Goal: Communication & Community: Ask a question

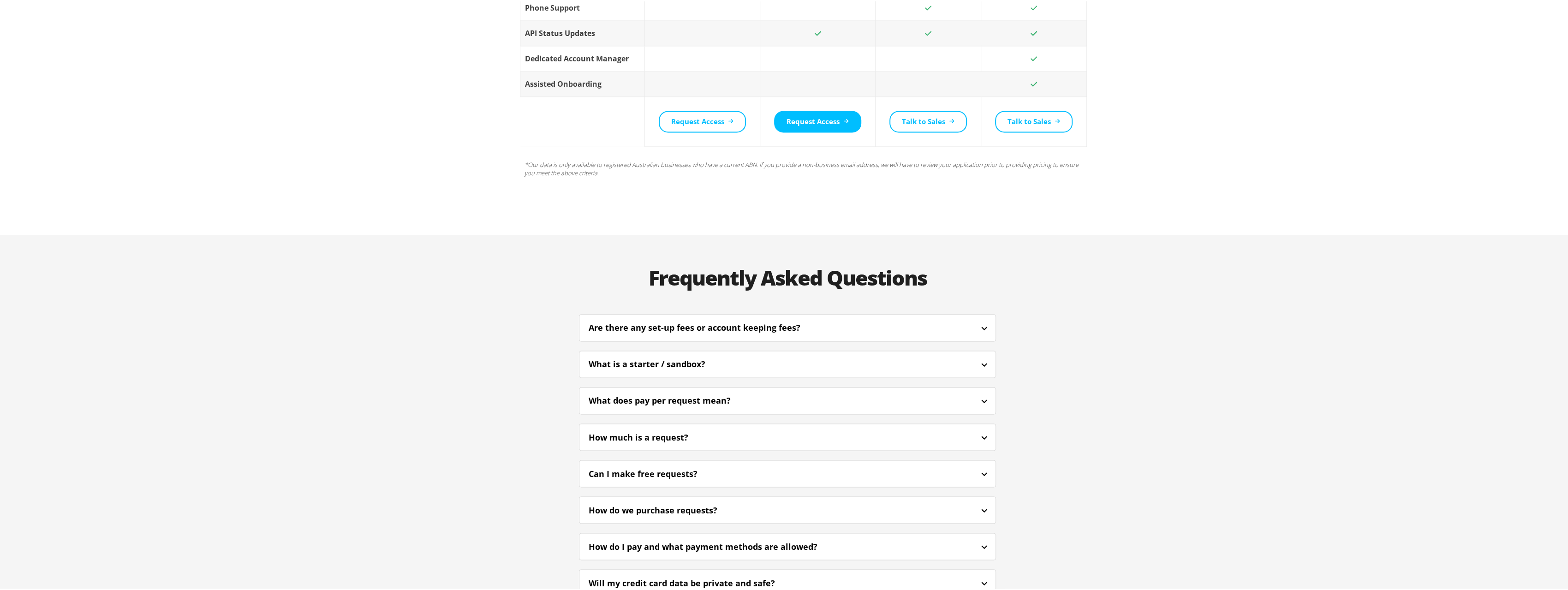
scroll to position [1925, 0]
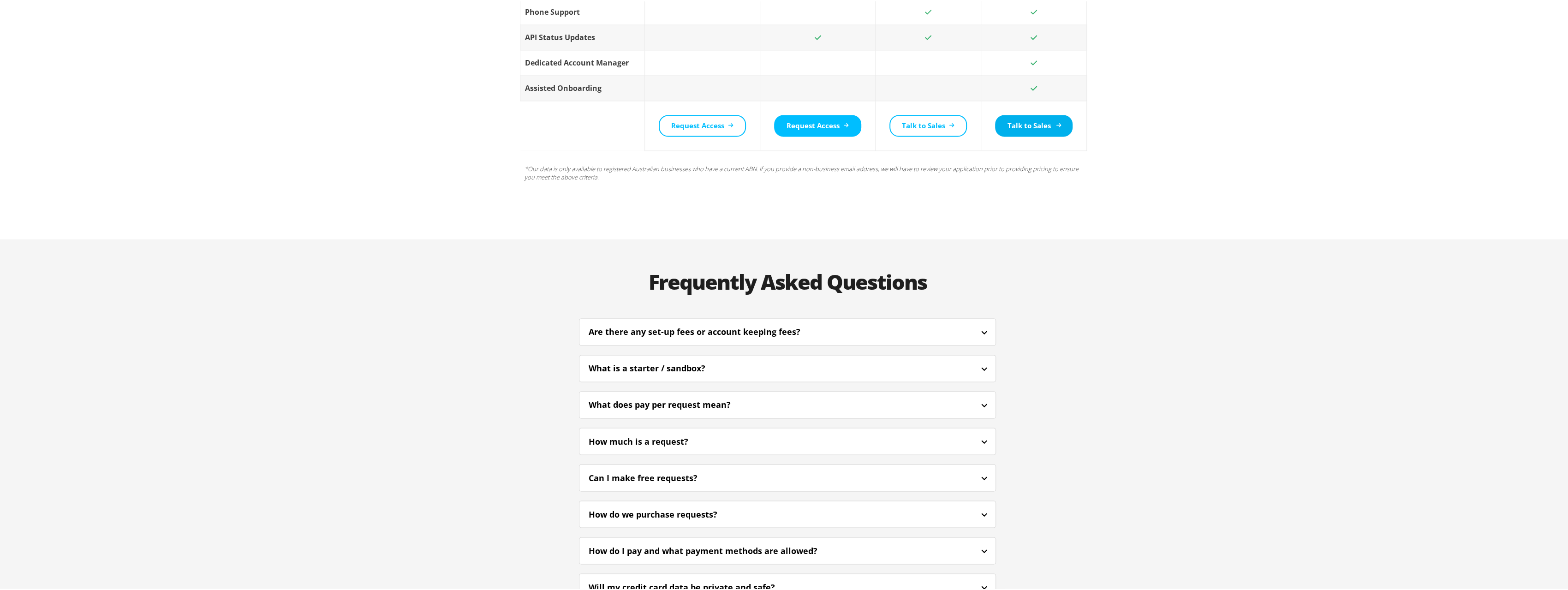
click at [1007, 114] on link "Talk to Sales" at bounding box center [1034, 124] width 78 height 21
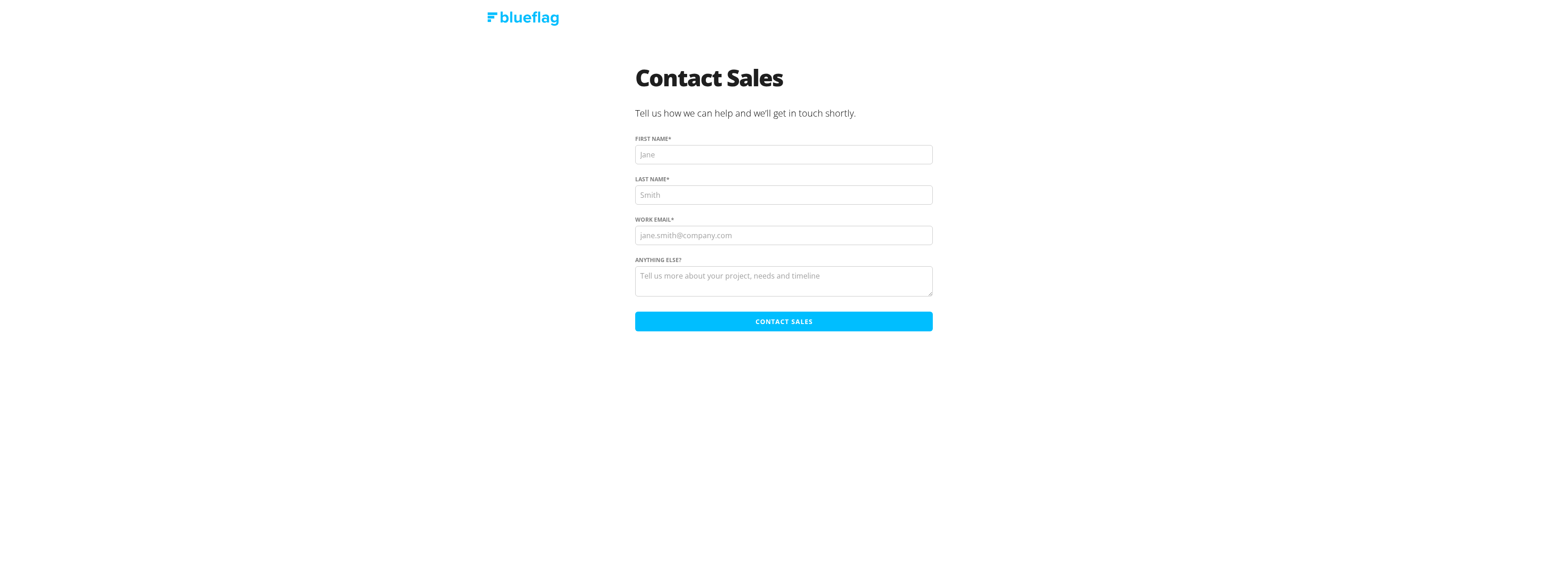
click at [674, 151] on input "First name *" at bounding box center [784, 155] width 298 height 19
type input "ROHIT"
type input "[PERSON_NAME]"
type input "[EMAIL_ADDRESS][DOMAIN_NAME]"
drag, startPoint x: 747, startPoint y: 237, endPoint x: 544, endPoint y: 231, distance: 203.1
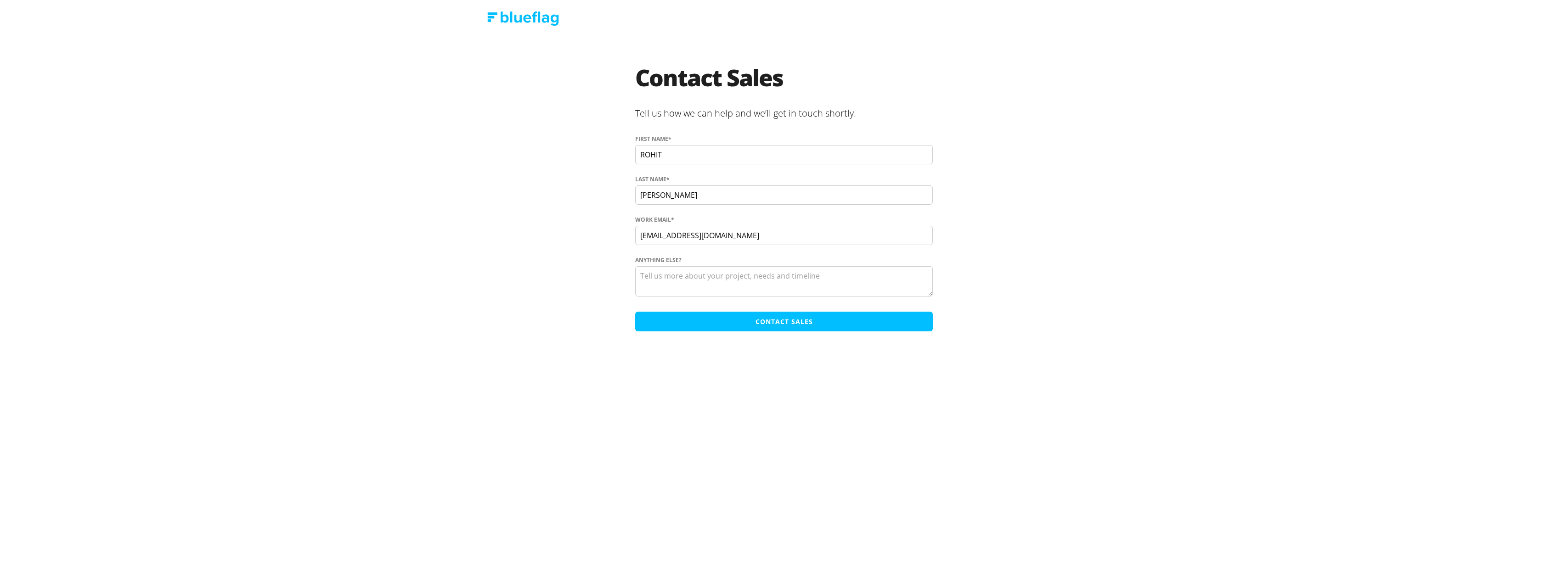
click at [538, 237] on section "Contact Sales Tell us how we can help and we’ll get in touch shortly. First nam…" at bounding box center [783, 201] width 533 height 270
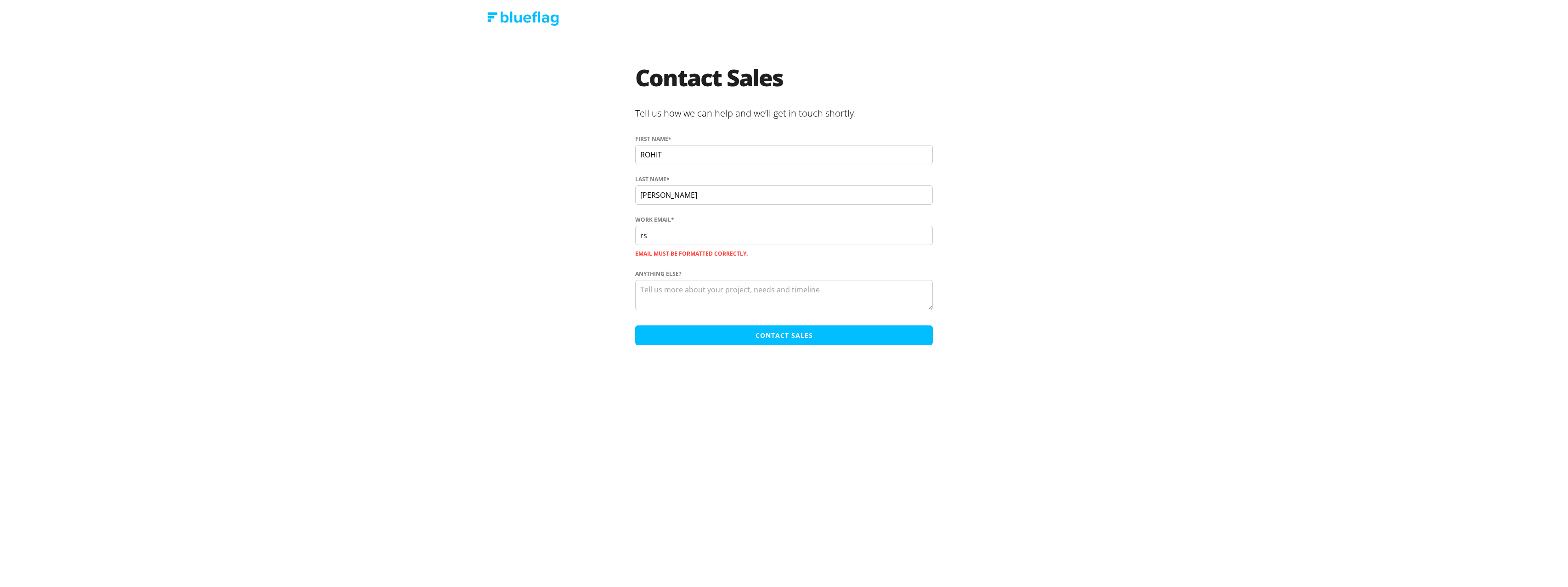
type input "[EMAIL_ADDRESS][DOMAIN_NAME]"
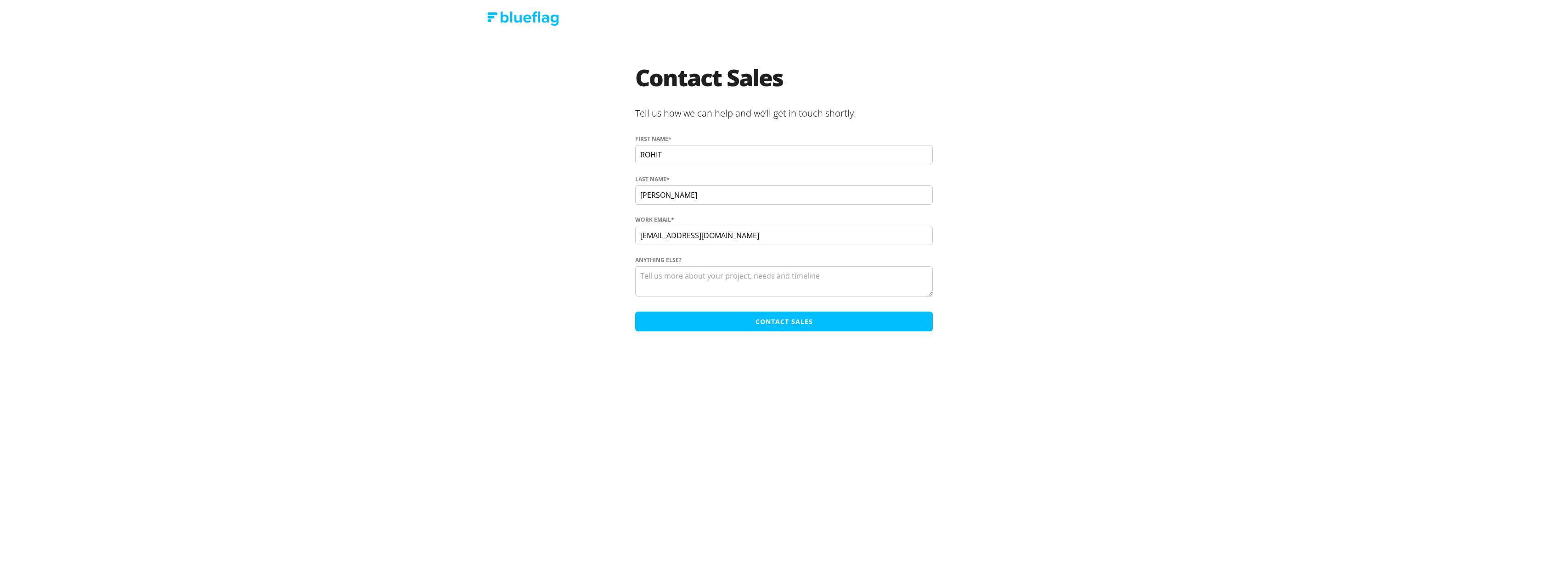
click at [710, 282] on textarea "Anything else?" at bounding box center [784, 282] width 298 height 30
drag, startPoint x: 712, startPoint y: 271, endPoint x: 712, endPoint y: 277, distance: 6.0
click at [712, 274] on textarea "Anything else?" at bounding box center [784, 282] width 298 height 30
paste textarea "Hi Team, I’d like to learn more about your vehicle data services. Could you ple…"
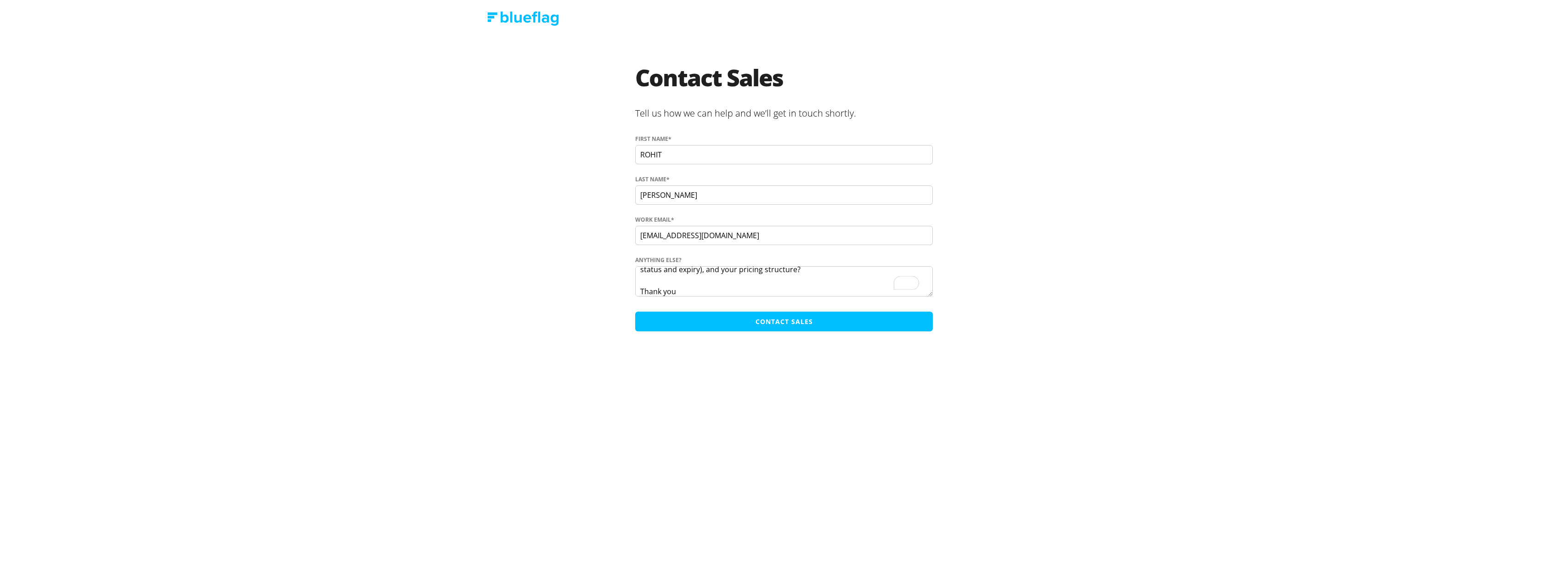
type textarea "Hi Team, I’d like to learn more about your vehicle data services. Could you ple…"
click at [799, 321] on input "Contact Sales" at bounding box center [784, 321] width 298 height 19
